Goal: Task Accomplishment & Management: Use online tool/utility

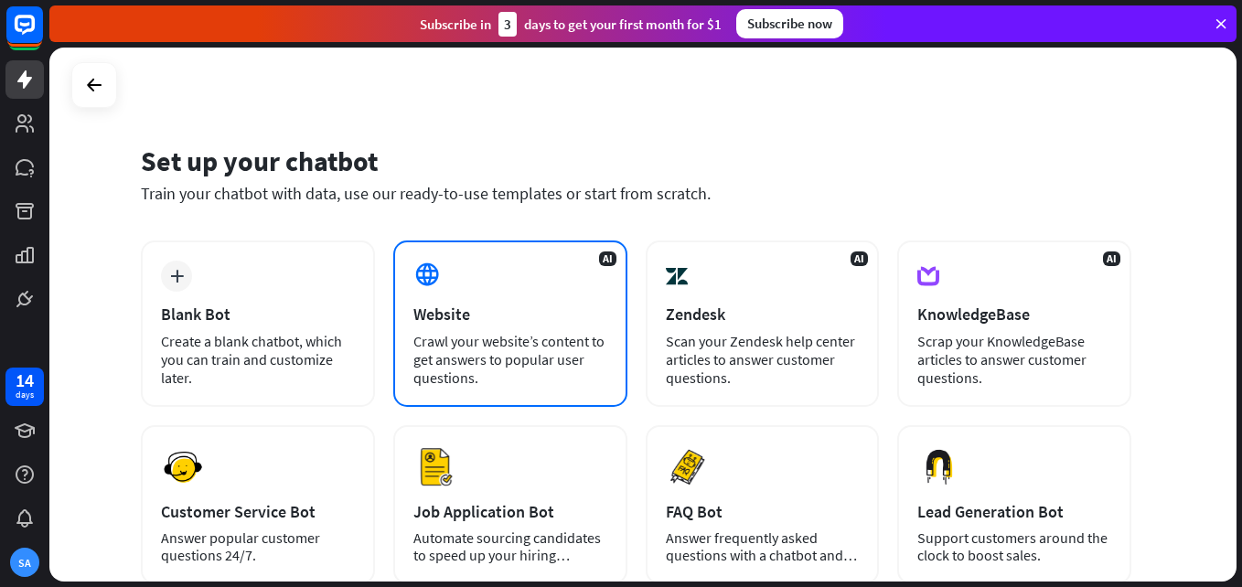
click at [480, 308] on div "Website" at bounding box center [510, 314] width 194 height 21
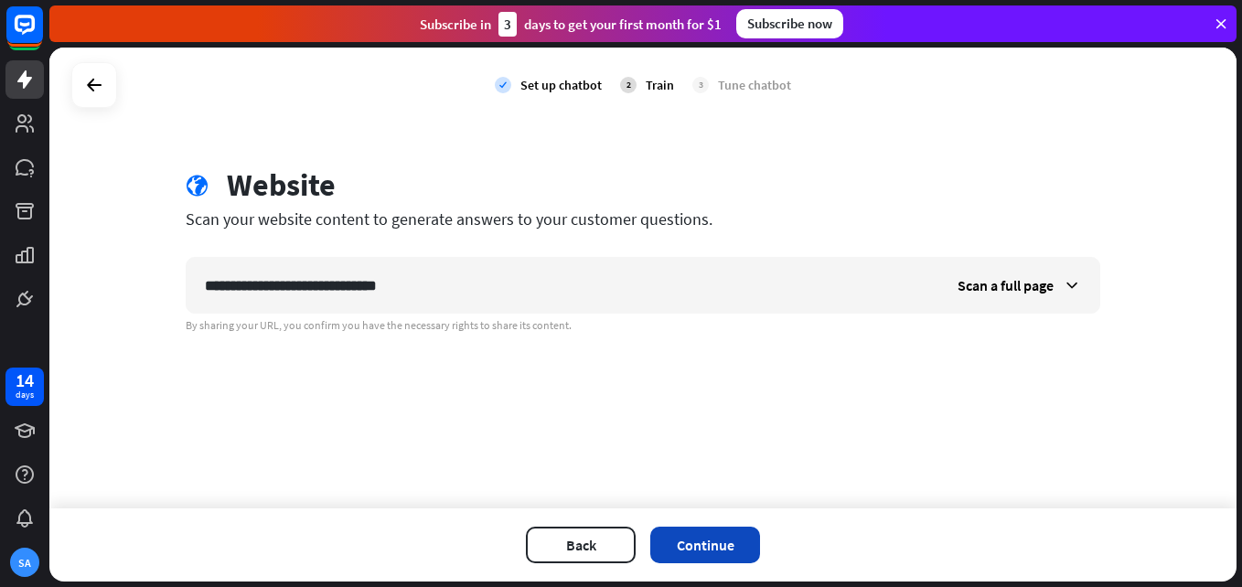
type input "**********"
click at [731, 543] on button "Continue" at bounding box center [705, 545] width 110 height 37
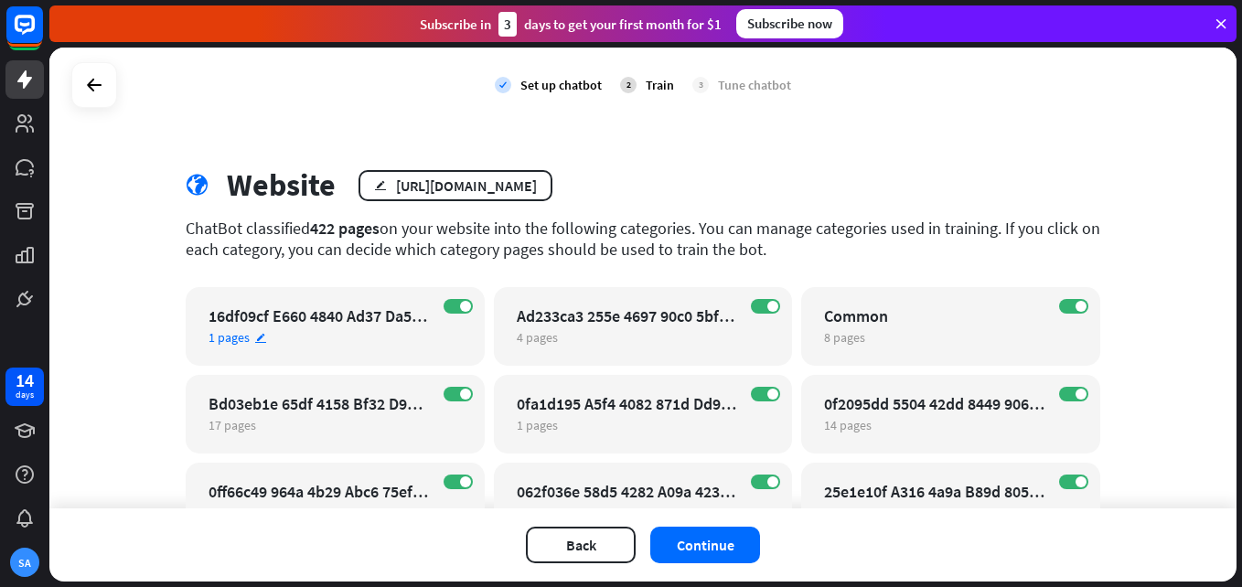
click at [305, 315] on div "16df09cf E660 4840 Ad37 Da5c7e7ae596" at bounding box center [318, 315] width 221 height 21
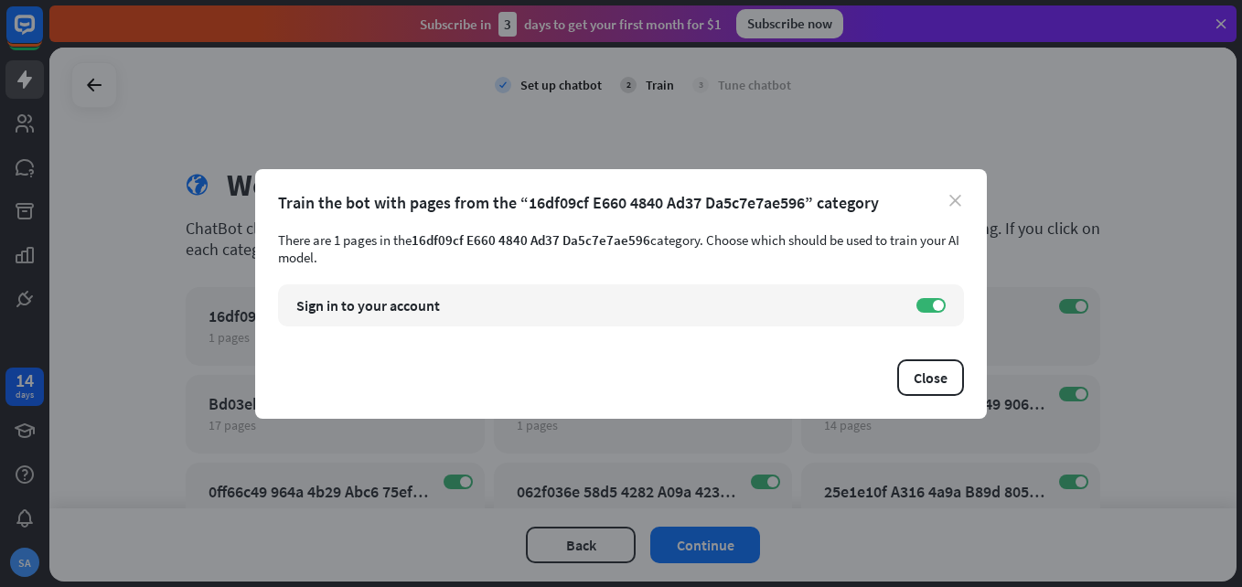
click at [952, 202] on icon "close" at bounding box center [955, 201] width 12 height 12
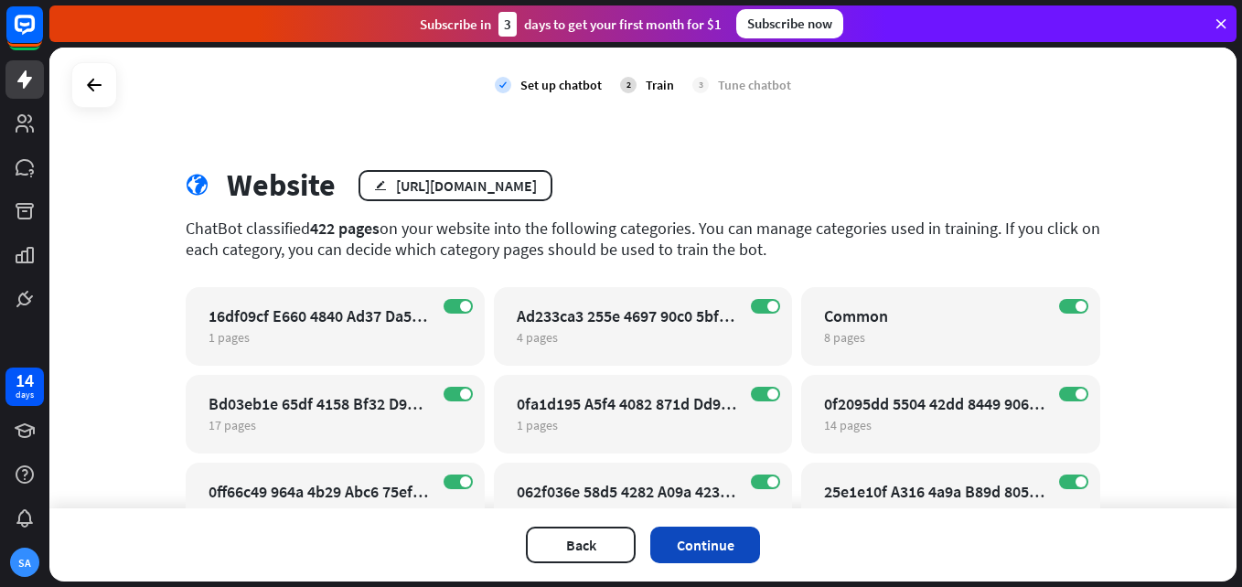
click at [720, 539] on button "Continue" at bounding box center [705, 545] width 110 height 37
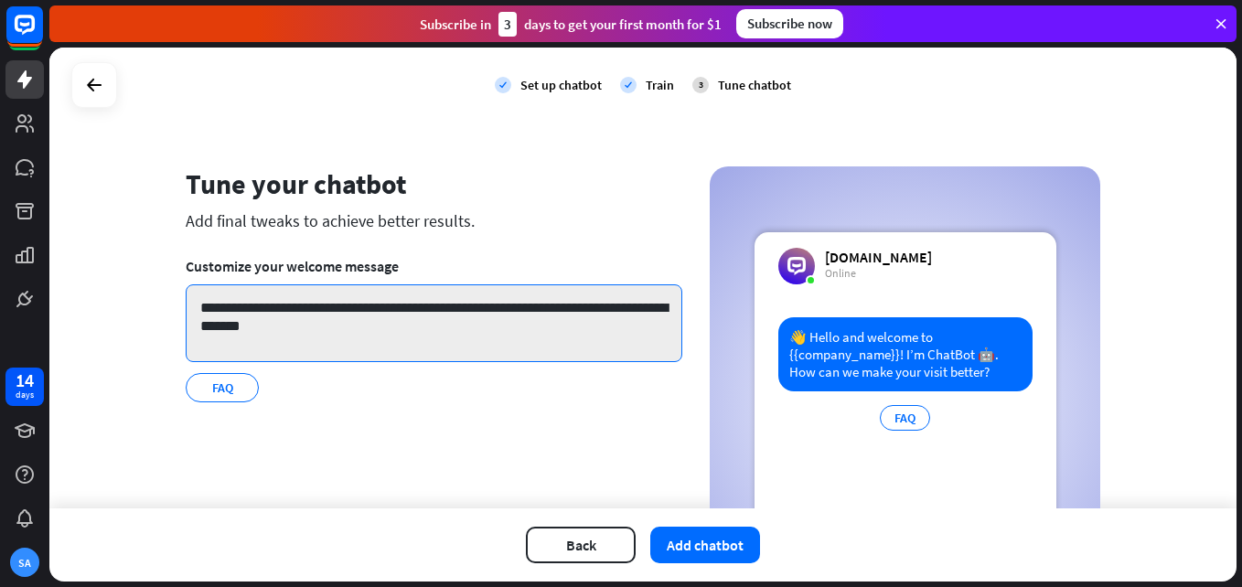
click at [355, 306] on textarea "**********" at bounding box center [434, 323] width 497 height 78
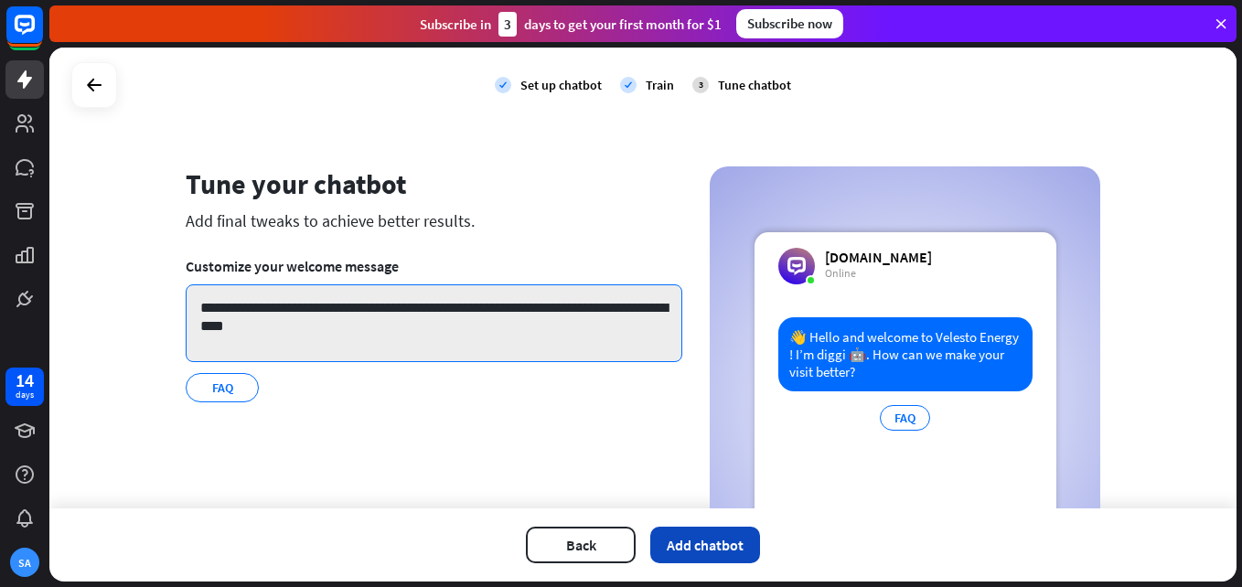
type textarea "**********"
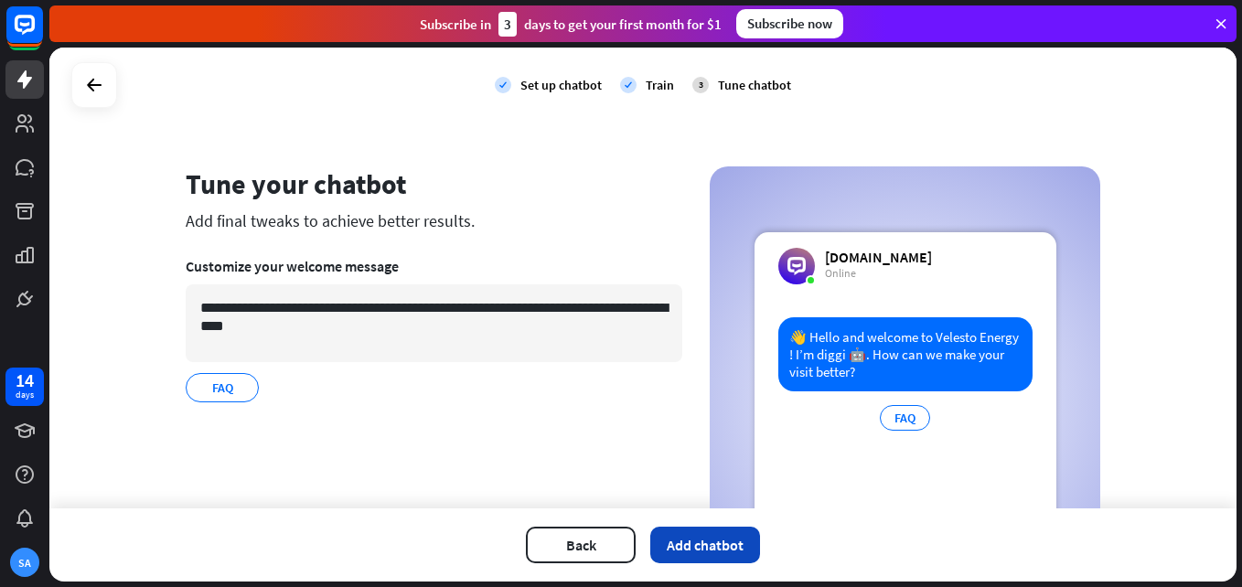
click at [689, 539] on button "Add chatbot" at bounding box center [705, 545] width 110 height 37
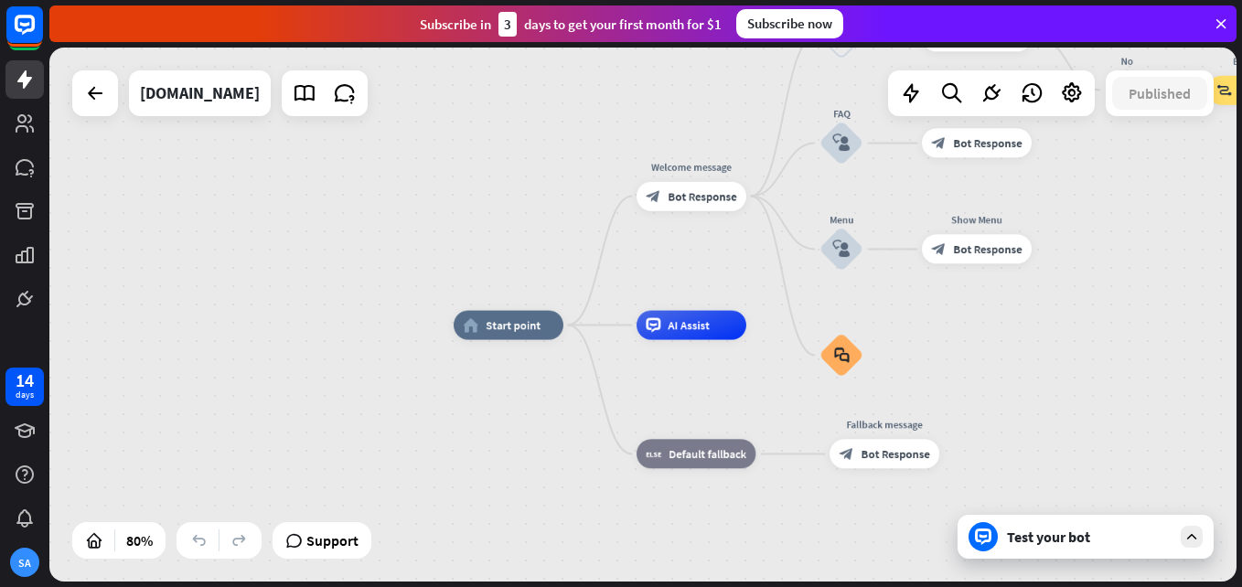
click at [1058, 530] on div "Test your bot" at bounding box center [1089, 537] width 165 height 18
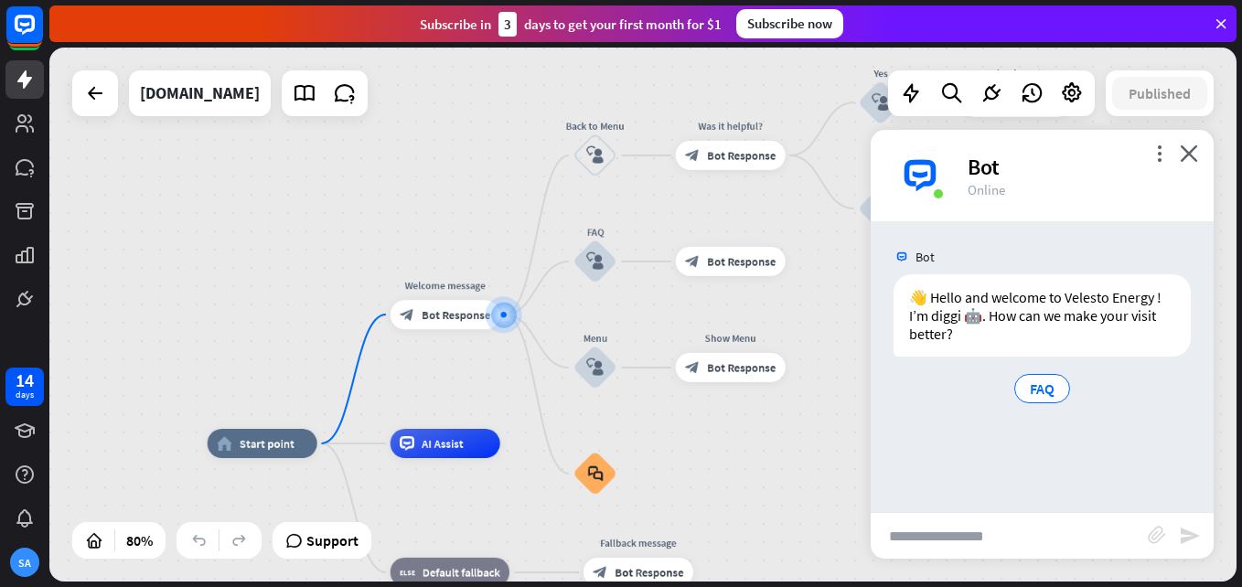
click at [978, 535] on input "text" at bounding box center [1009, 536] width 277 height 46
type input "**********"
click at [1185, 539] on icon "send" at bounding box center [1190, 536] width 22 height 22
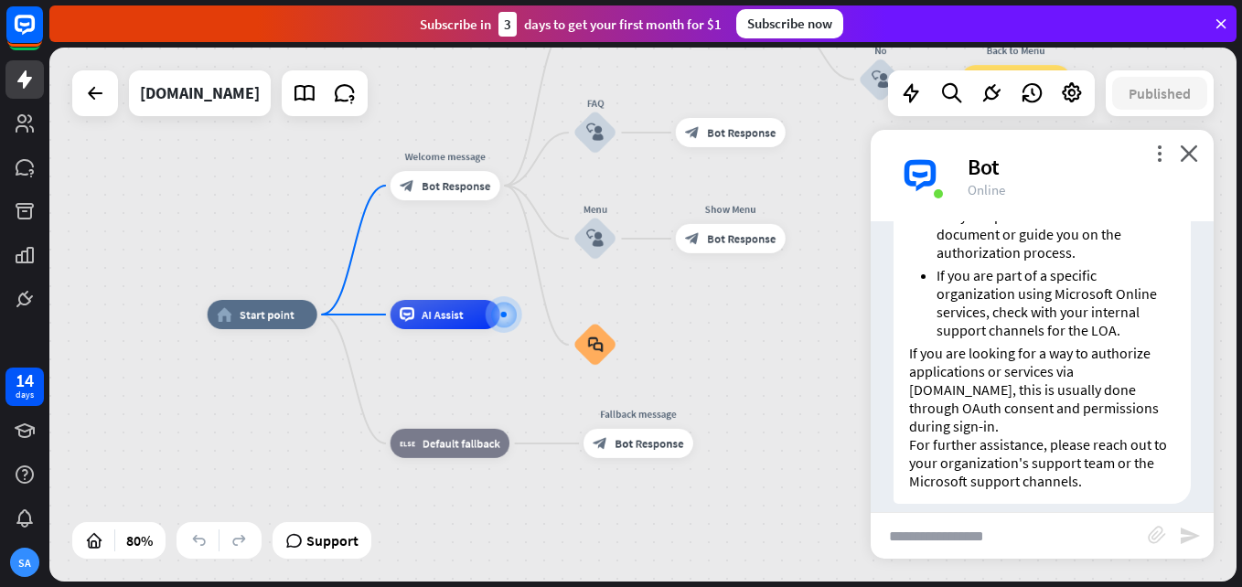
scroll to position [508, 0]
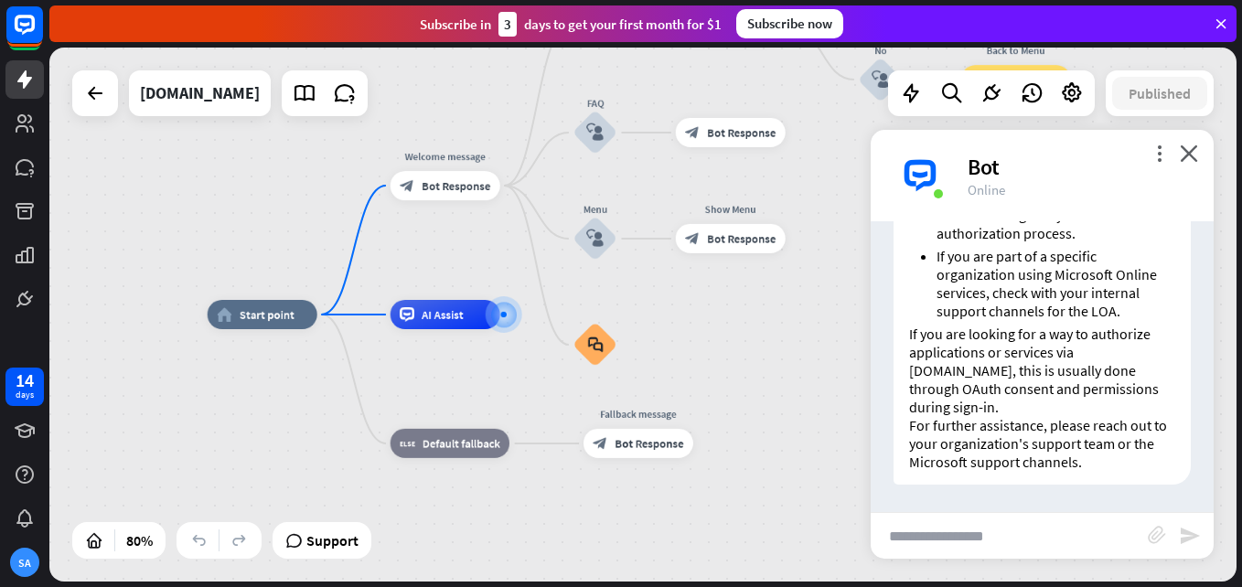
click at [920, 534] on input "text" at bounding box center [1009, 536] width 277 height 46
type input "**********"
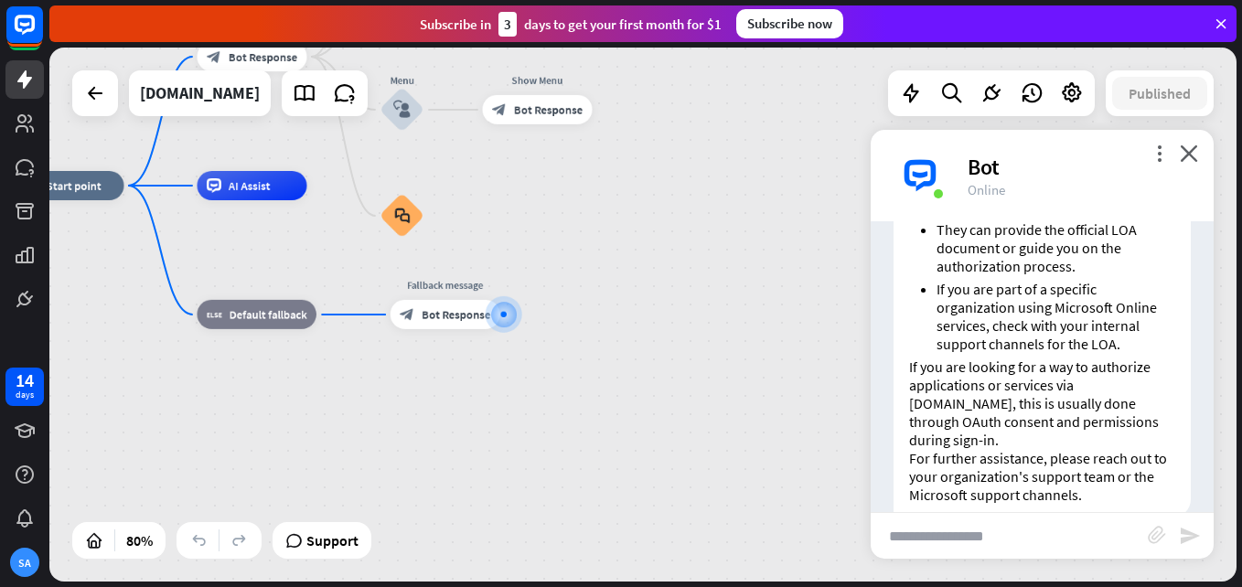
scroll to position [823, 0]
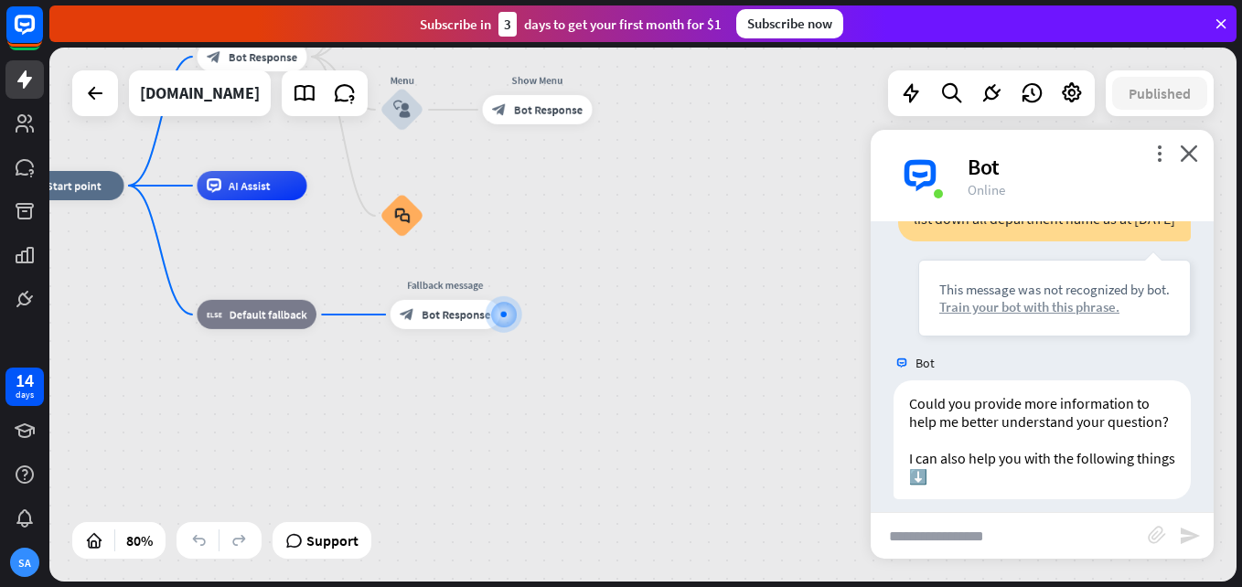
click at [1048, 315] on div "Train your bot with this phrase." at bounding box center [1054, 306] width 230 height 17
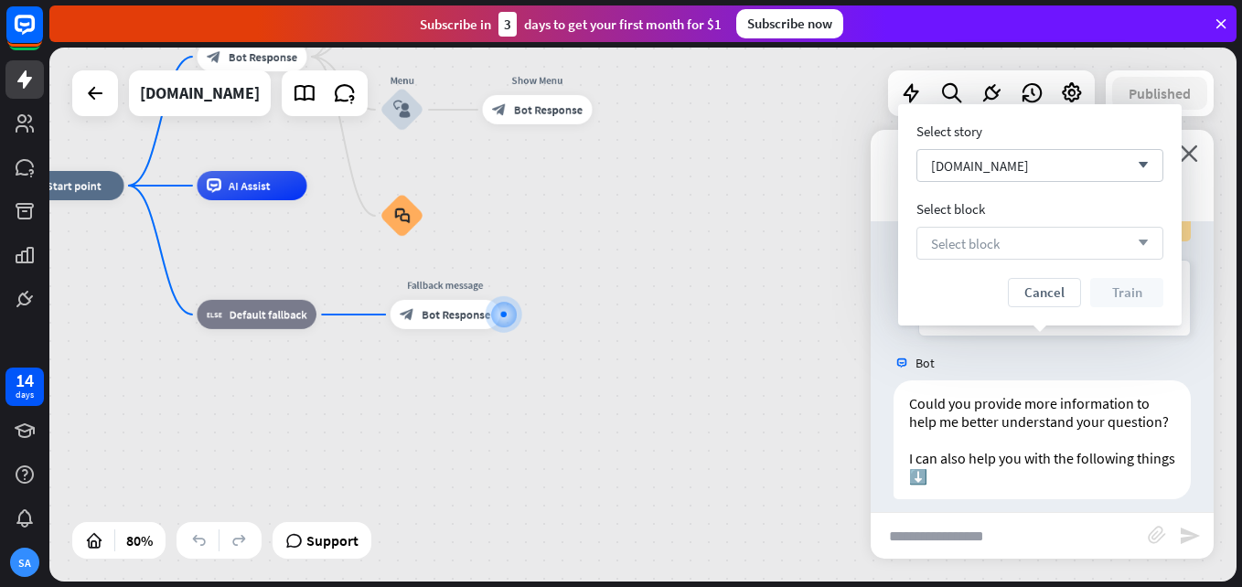
click at [1148, 245] on icon "arrow_down" at bounding box center [1138, 243] width 20 height 11
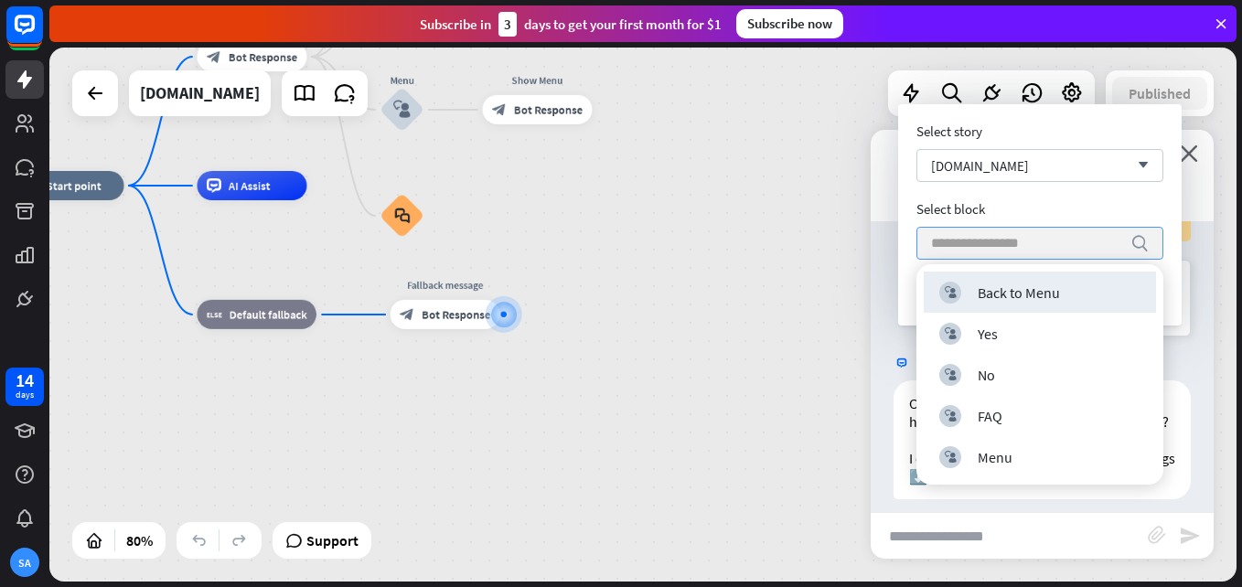
click at [1011, 240] on input "search" at bounding box center [1026, 243] width 190 height 31
click at [1025, 290] on div "Back to Menu" at bounding box center [1018, 292] width 82 height 18
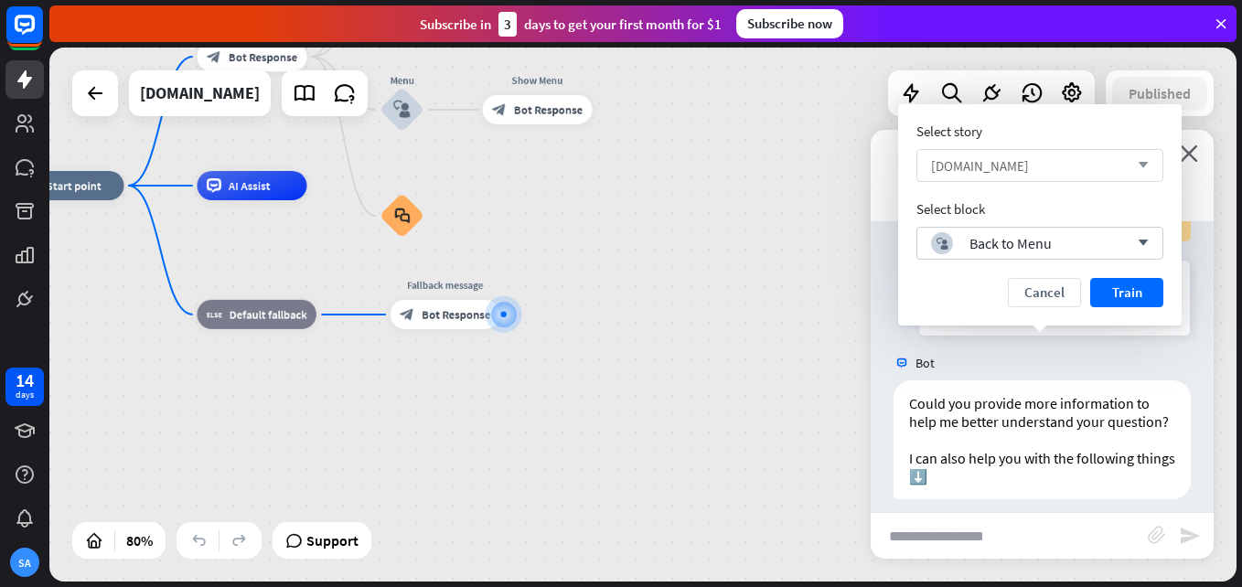
click at [1137, 169] on icon "arrow_down" at bounding box center [1138, 165] width 20 height 11
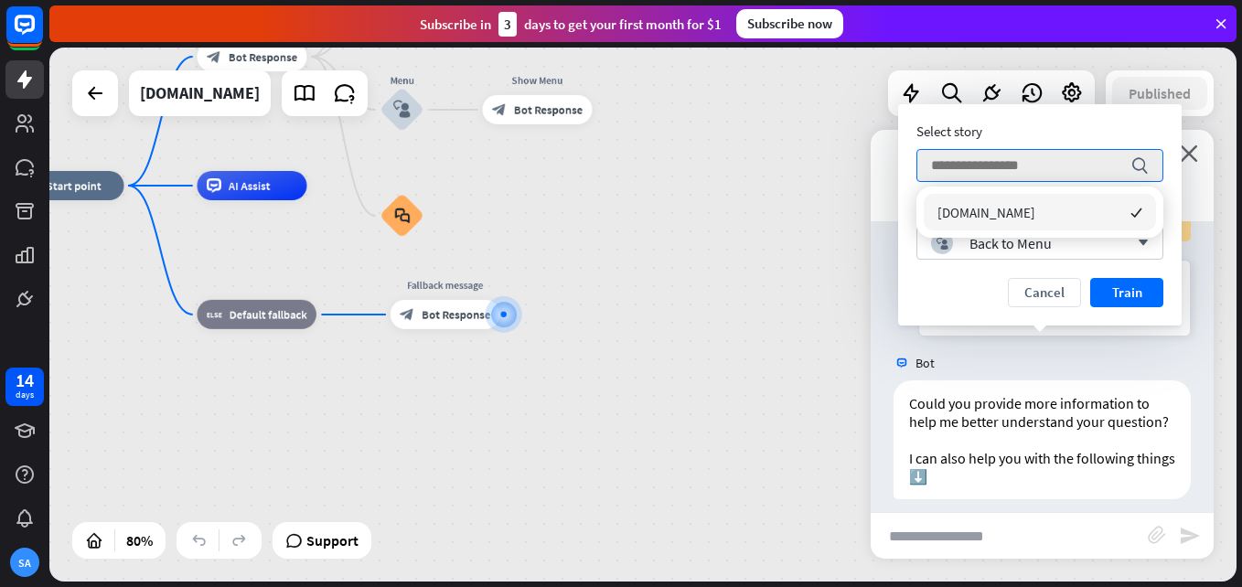
click at [1035, 215] on span "[DOMAIN_NAME]" at bounding box center [986, 212] width 98 height 17
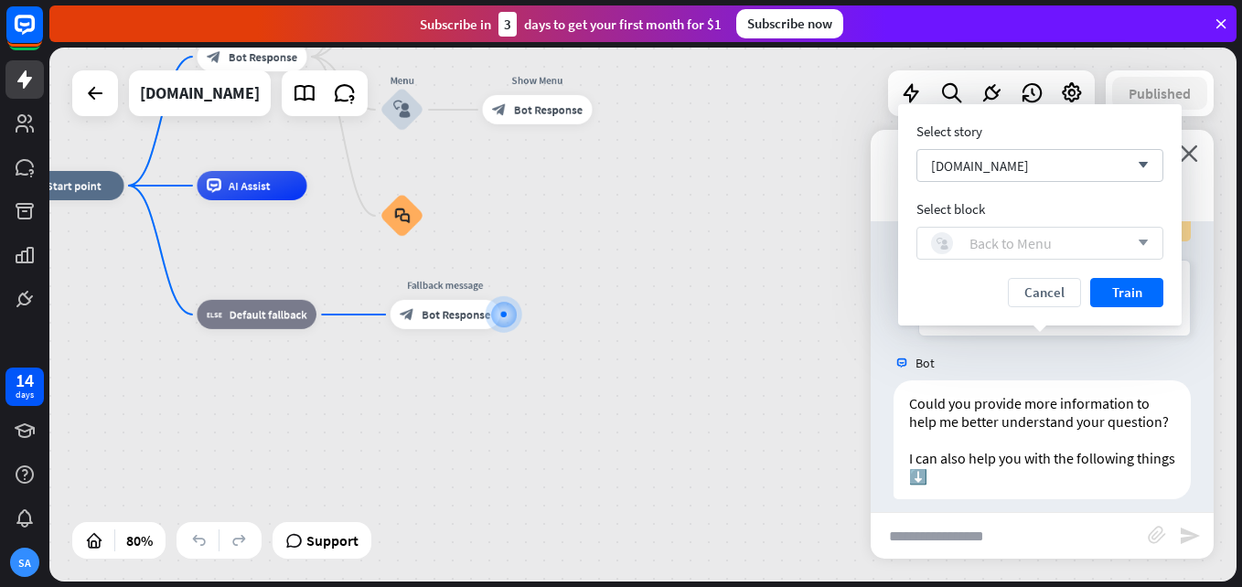
click at [1088, 244] on div "block_user_input Back to Menu" at bounding box center [1030, 243] width 198 height 22
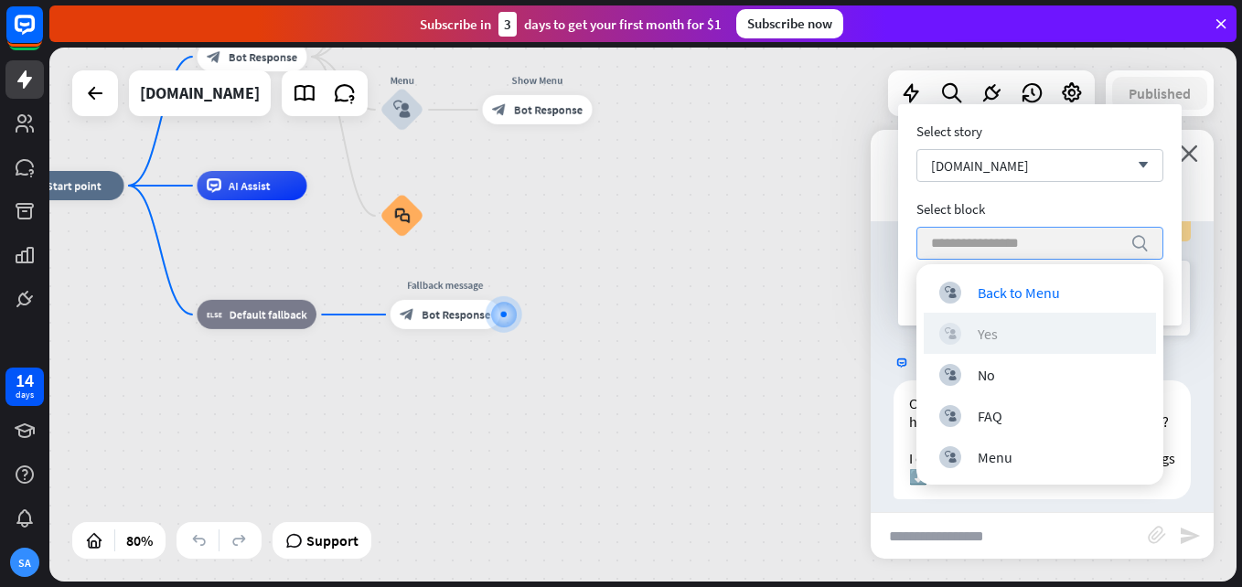
click at [992, 333] on div "Yes" at bounding box center [987, 334] width 20 height 18
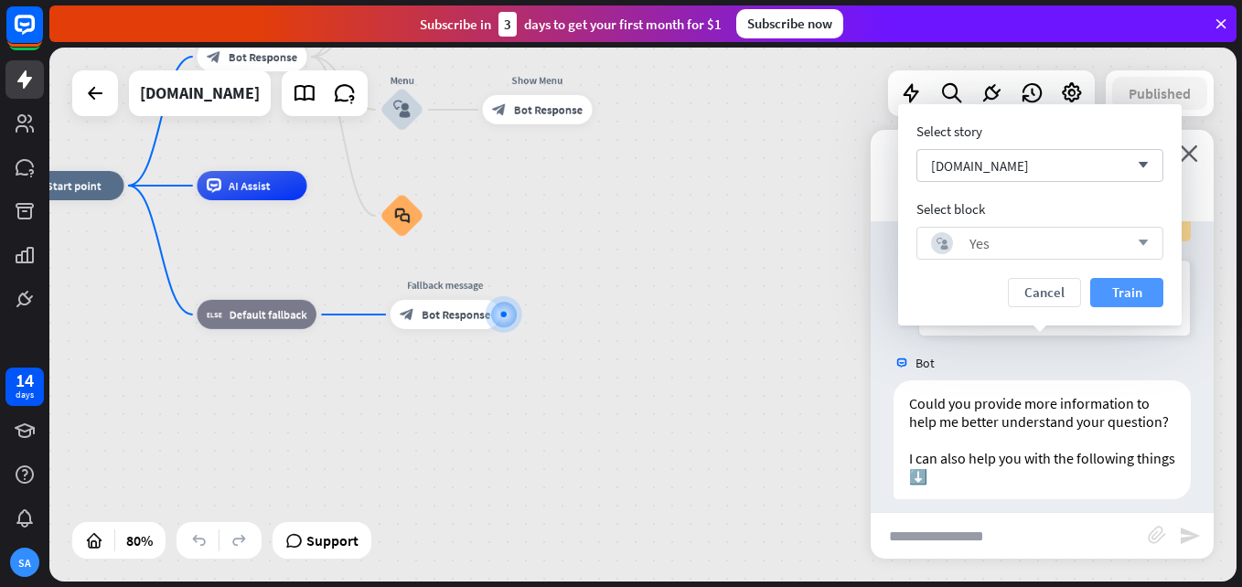
click at [1124, 295] on button "Train" at bounding box center [1126, 292] width 73 height 29
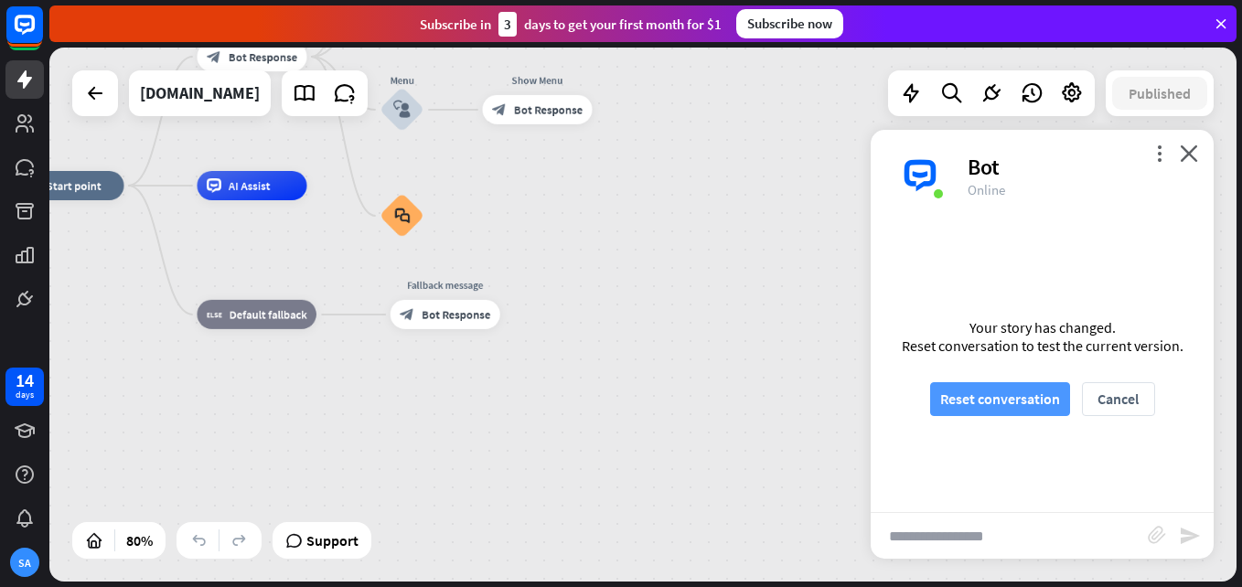
click at [988, 395] on button "Reset conversation" at bounding box center [1000, 399] width 140 height 34
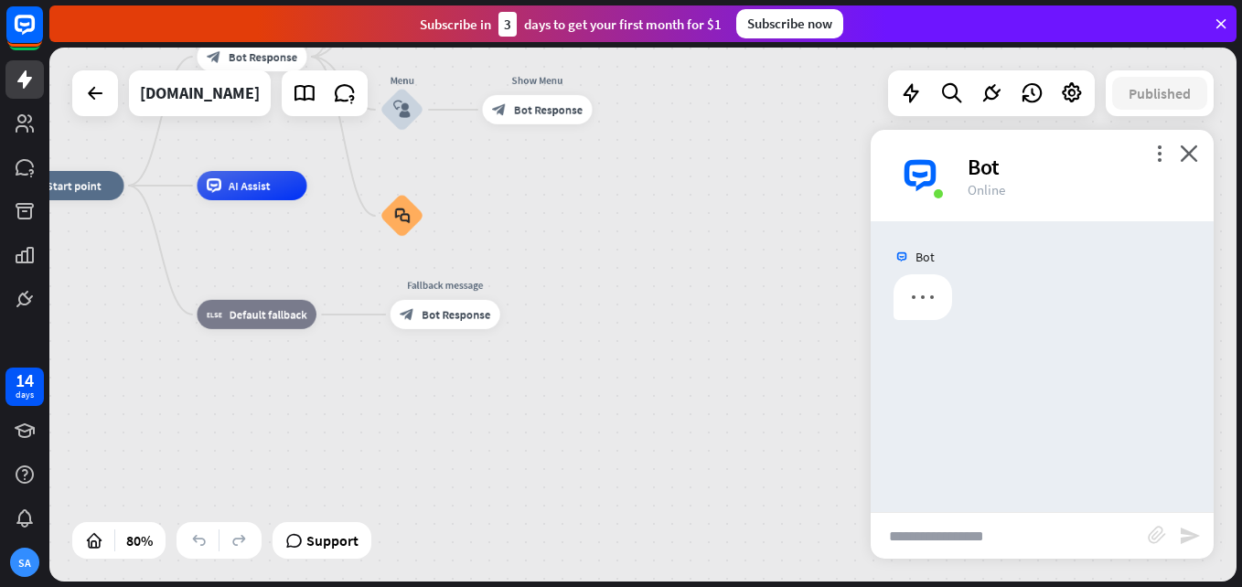
scroll to position [0, 0]
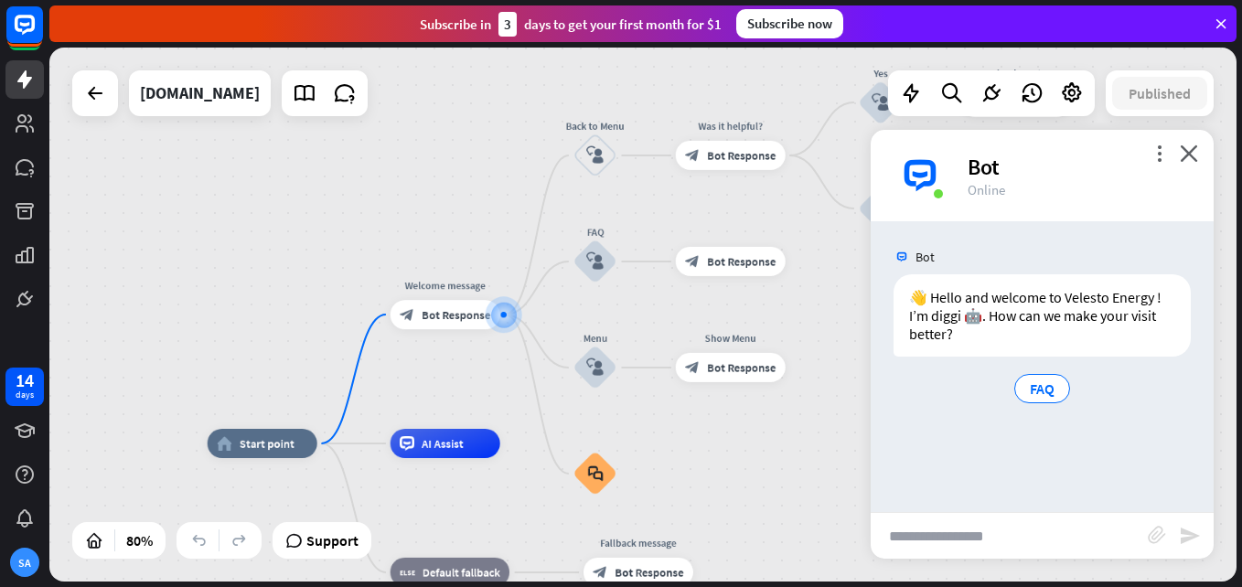
click at [980, 526] on input "text" at bounding box center [1009, 536] width 277 height 46
type input "*"
type input "**********"
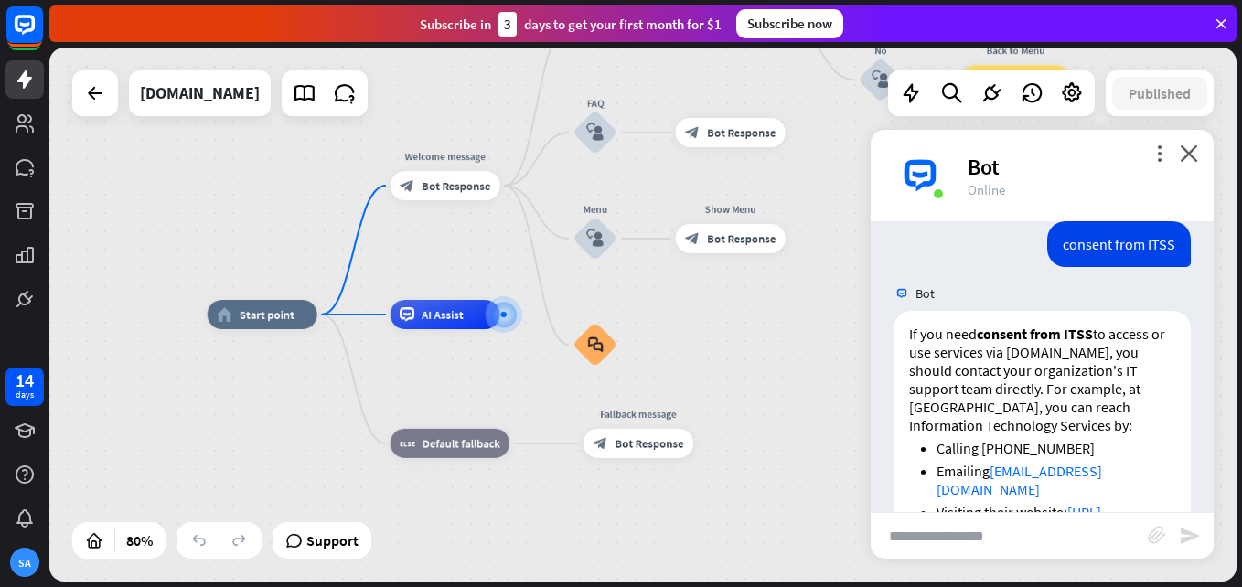
scroll to position [271, 0]
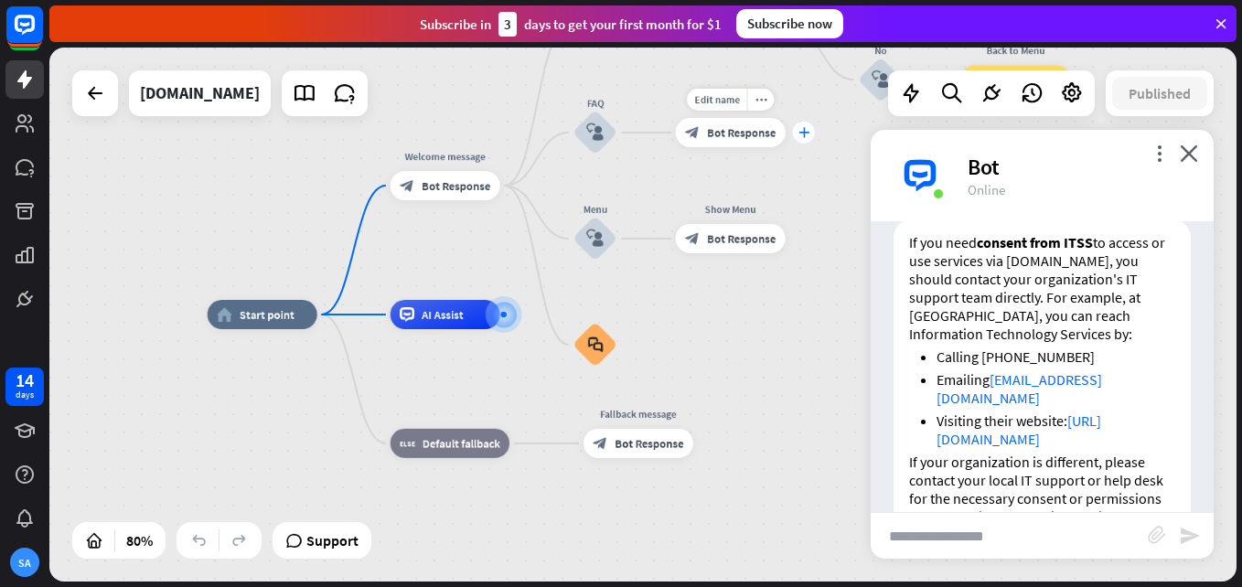
click at [800, 133] on icon "plus" at bounding box center [803, 132] width 11 height 10
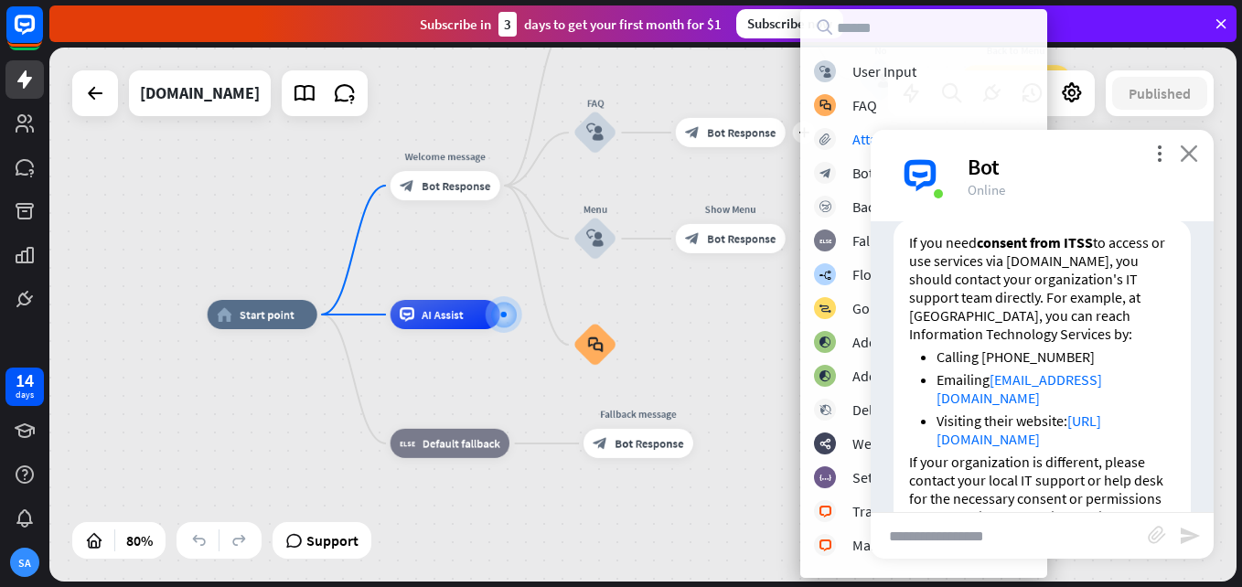
click at [1184, 154] on icon "close" at bounding box center [1189, 152] width 18 height 17
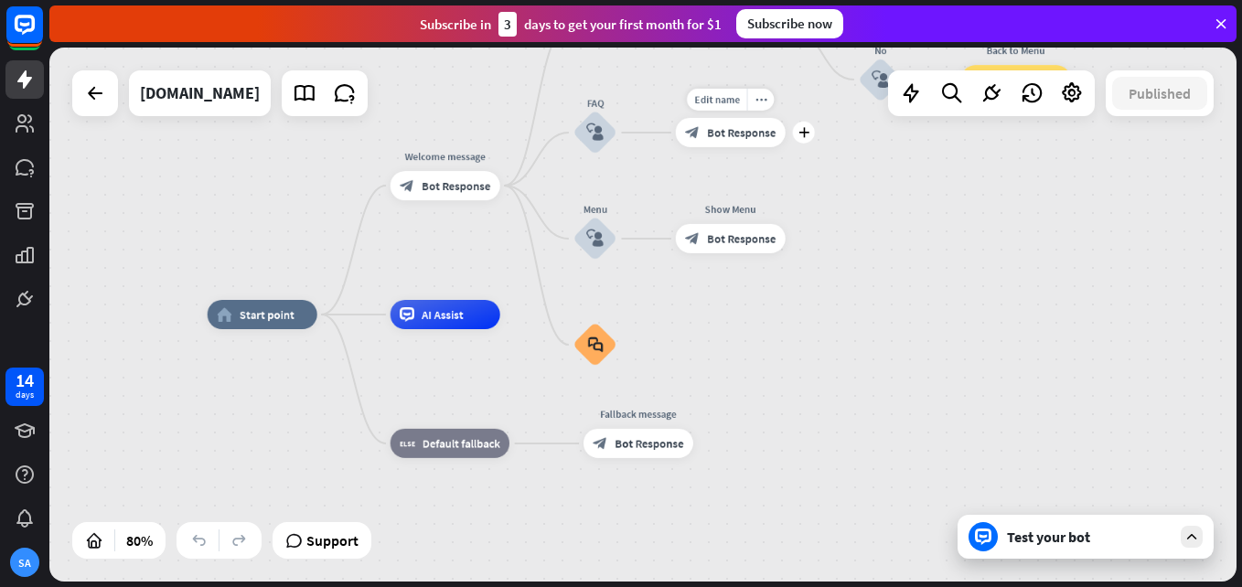
click at [762, 134] on span "Bot Response" at bounding box center [741, 132] width 69 height 15
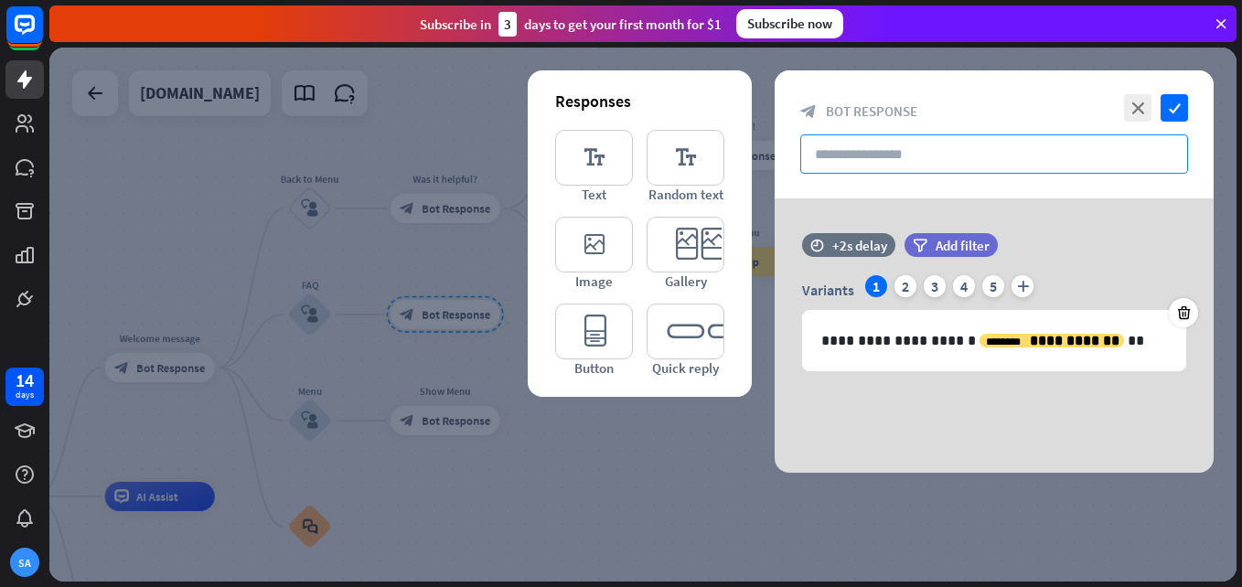
click at [843, 158] on input "text" at bounding box center [994, 153] width 388 height 39
click at [1152, 108] on div "close check" at bounding box center [1153, 107] width 69 height 27
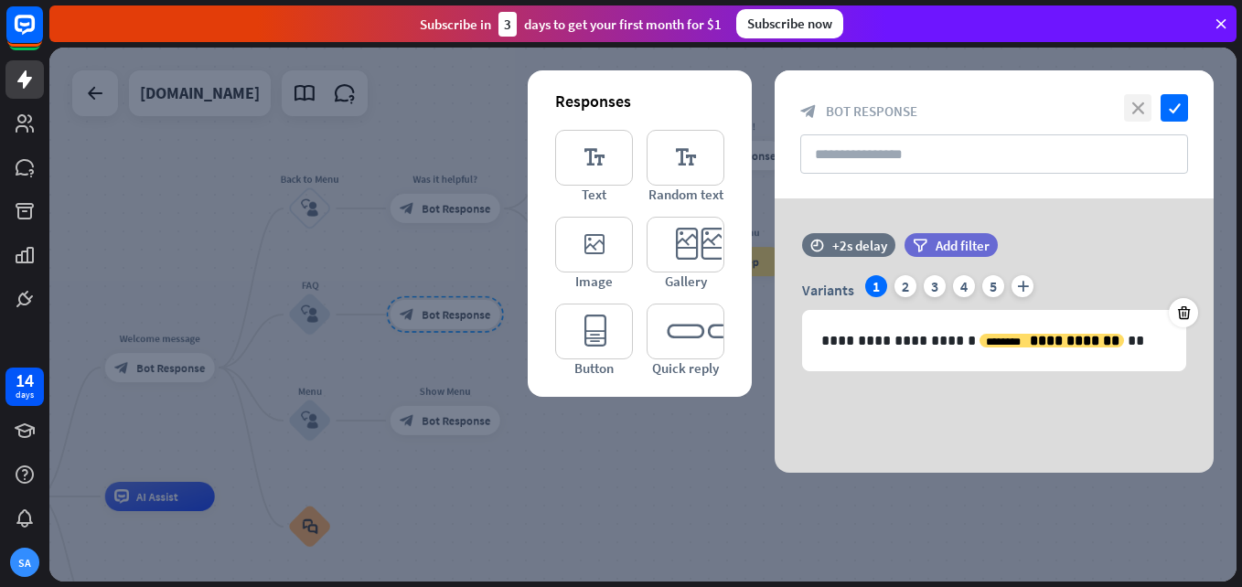
click at [1139, 108] on icon "close" at bounding box center [1137, 107] width 27 height 27
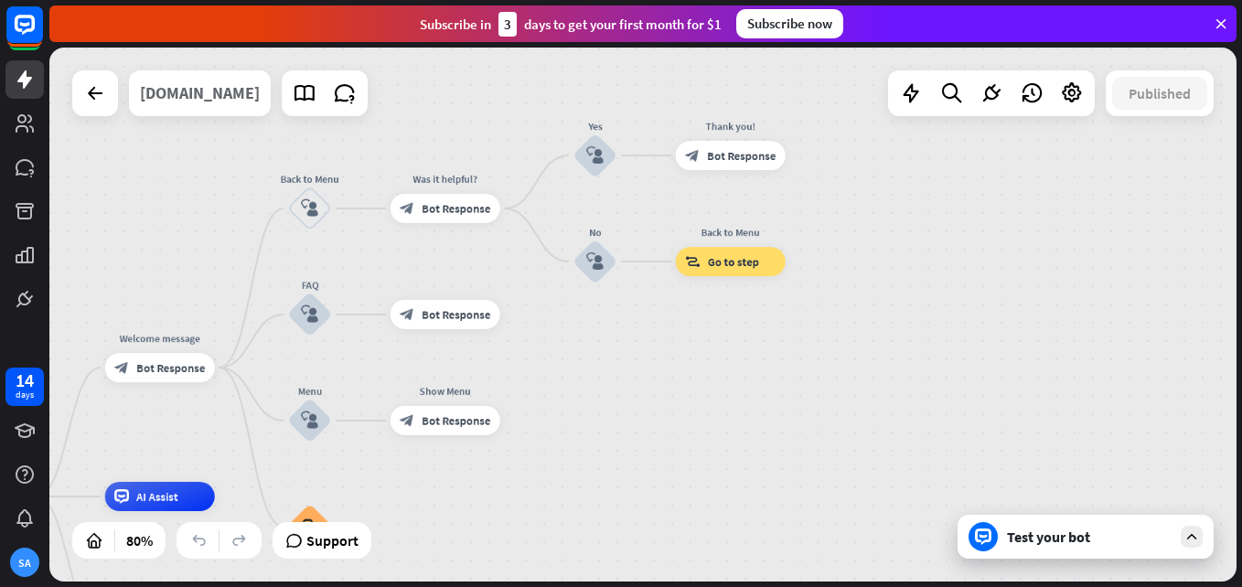
click at [236, 93] on div "[DOMAIN_NAME]" at bounding box center [200, 93] width 120 height 46
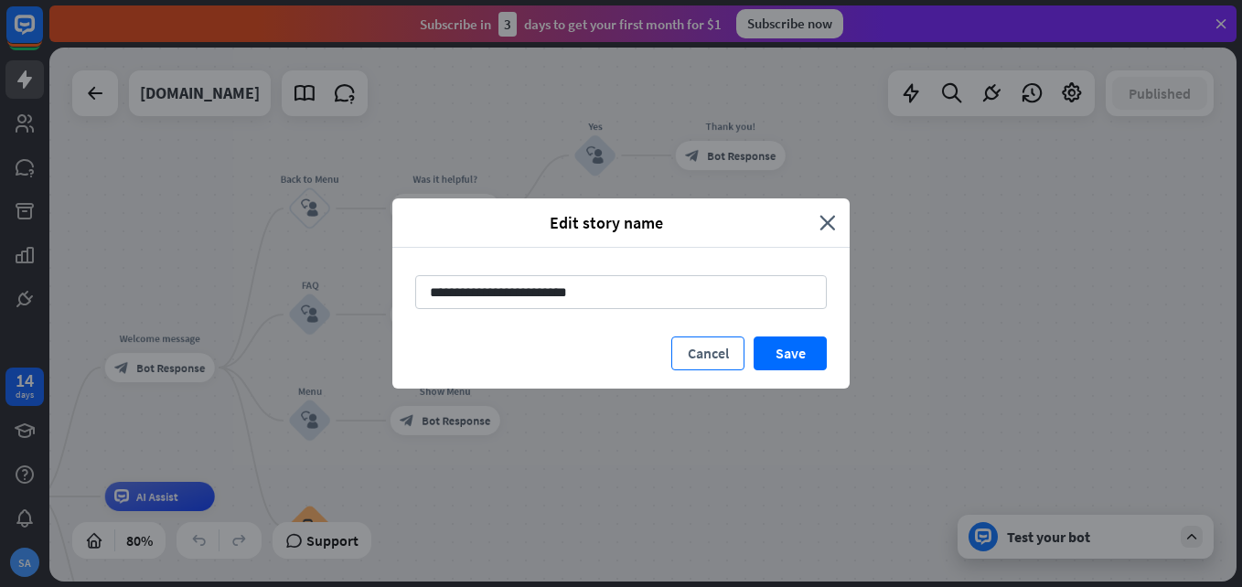
click at [717, 352] on button "Cancel" at bounding box center [707, 354] width 73 height 34
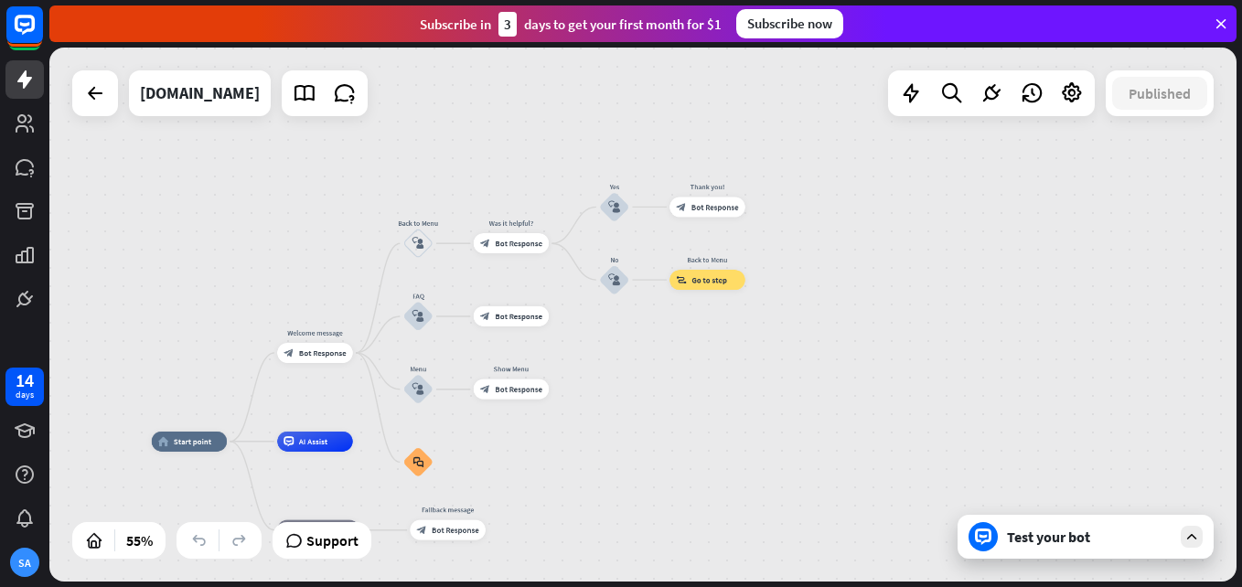
click at [1100, 533] on div "Test your bot" at bounding box center [1089, 537] width 165 height 18
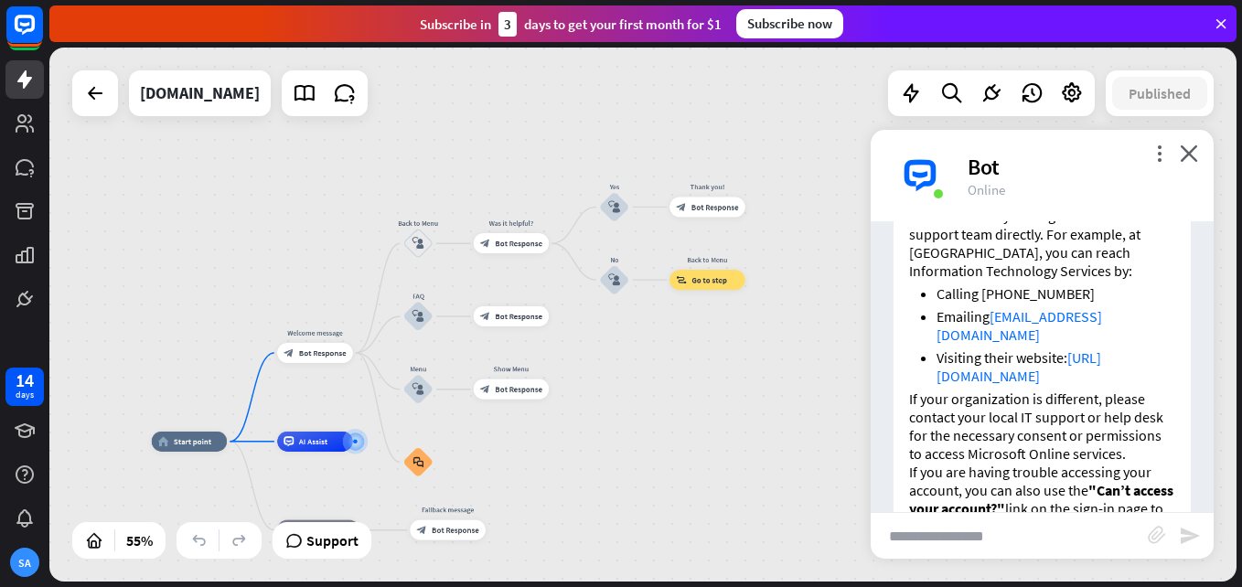
scroll to position [454, 0]
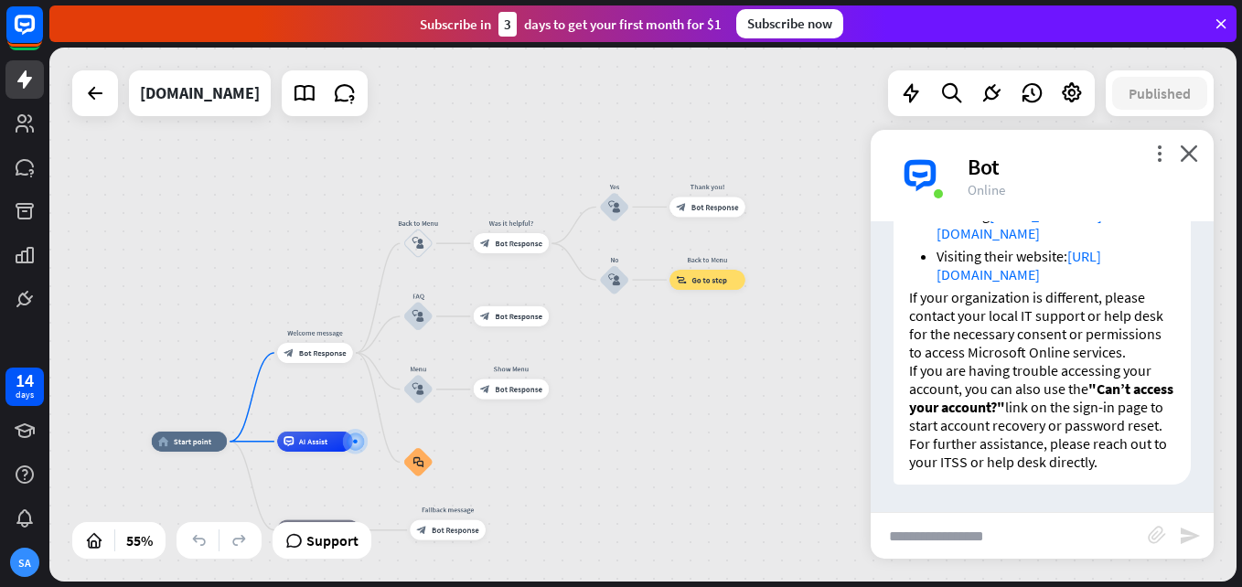
click at [984, 529] on input "text" at bounding box center [1009, 536] width 277 height 46
type input "**********"
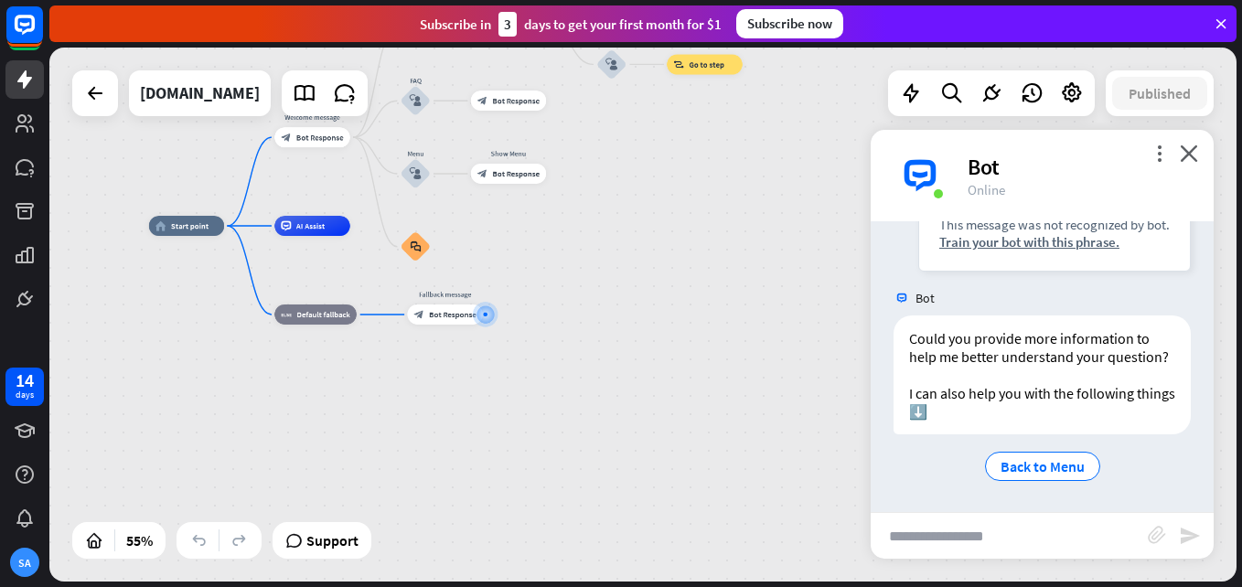
scroll to position [888, 0]
click at [959, 411] on div "Could you provide more information to help me better understand your question? …" at bounding box center [1041, 374] width 297 height 119
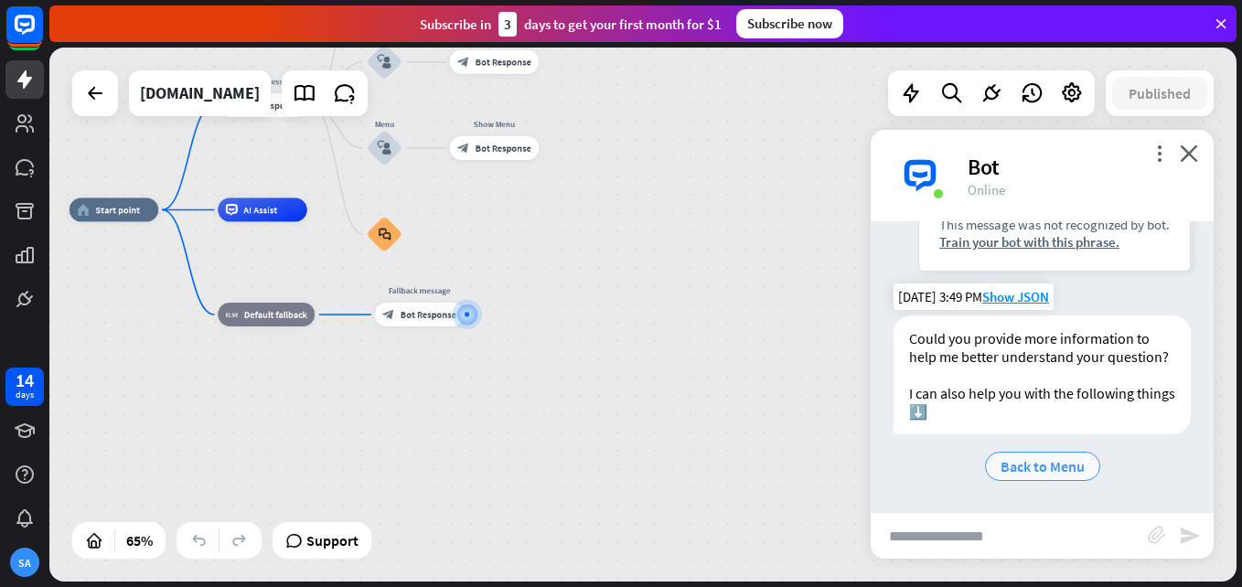
click at [1048, 463] on span "Back to Menu" at bounding box center [1042, 466] width 84 height 18
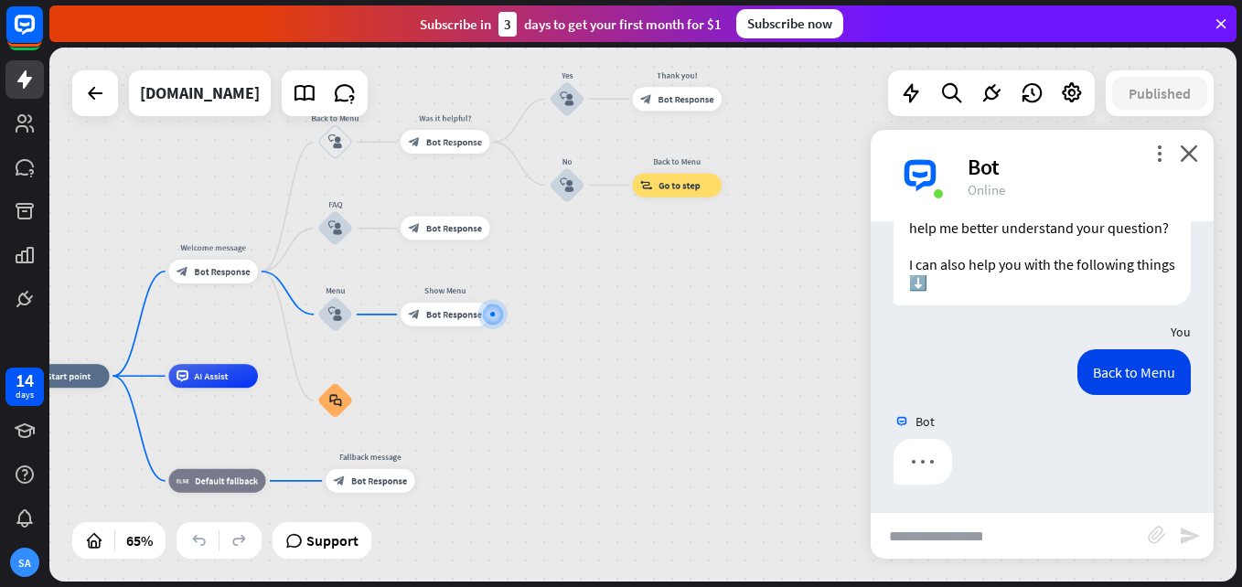
scroll to position [1017, 0]
